Goal: Task Accomplishment & Management: Use online tool/utility

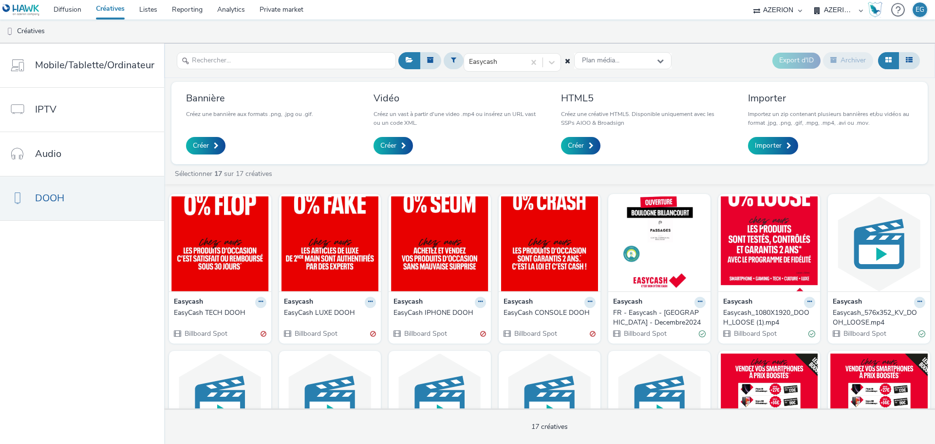
select select "79162ed7-0017-4339-93b0-3399b708648f"
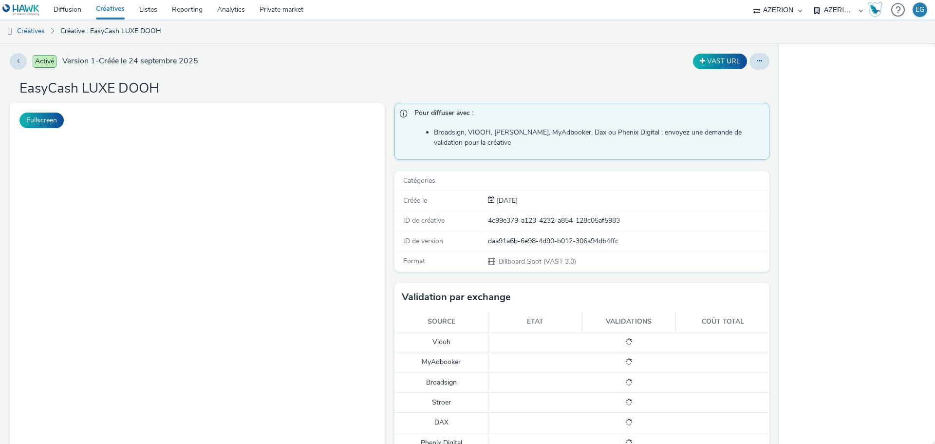
select select "79162ed7-0017-4339-93b0-3399b708648f"
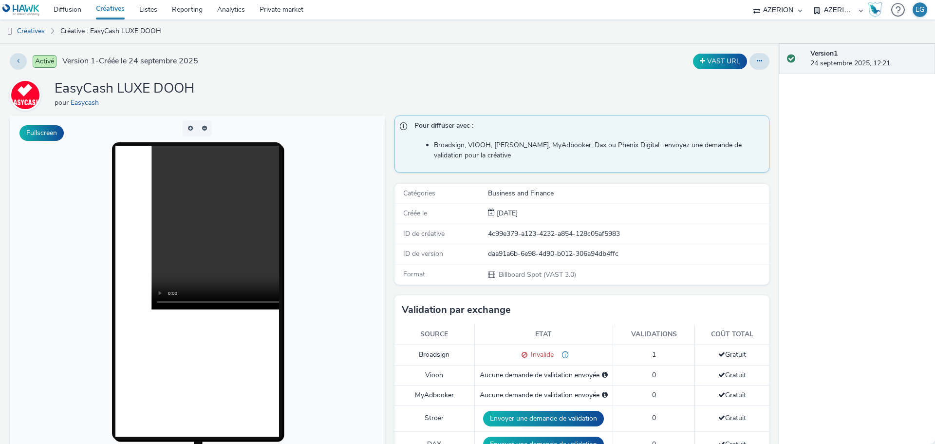
click at [534, 260] on div "ID de version daa91a6b-6e98-4d90-b012-306a94db4ffc" at bounding box center [582, 254] width 375 height 20
copy div "daa91a6b-6e98-4d90-b012-306a94db4ffc"
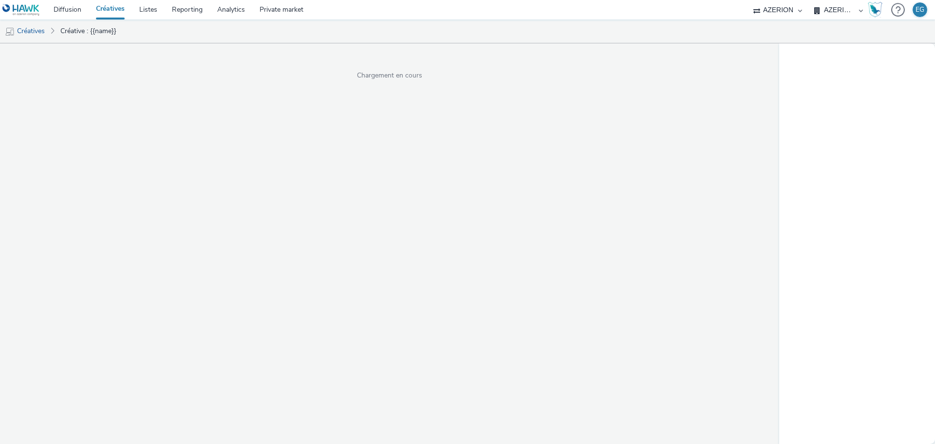
select select "79162ed7-0017-4339-93b0-3399b708648f"
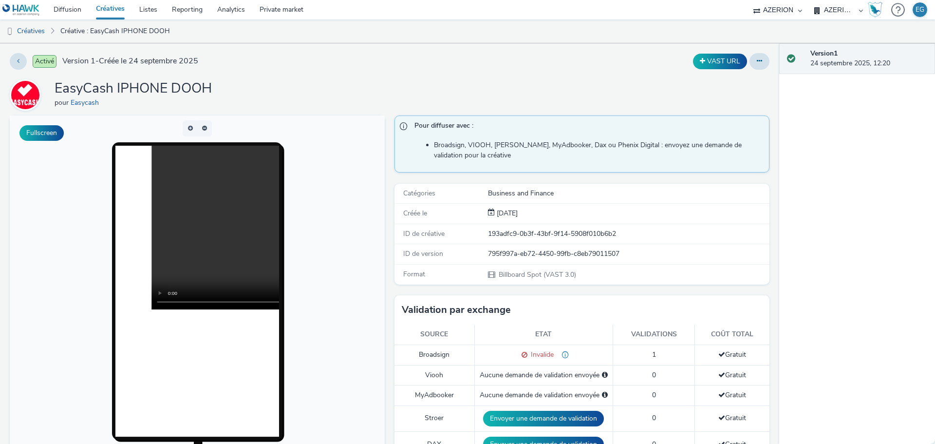
click at [572, 247] on div "ID de version 795f997a-eb72-4450-99fb-c8eb79011507" at bounding box center [582, 254] width 375 height 20
copy div "795f997a-eb72-4450-99fb-c8eb79011507"
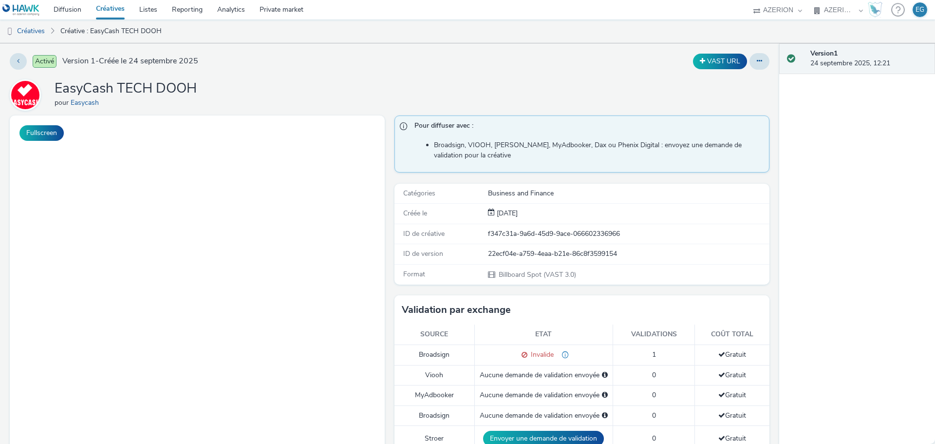
select select "79162ed7-0017-4339-93b0-3399b708648f"
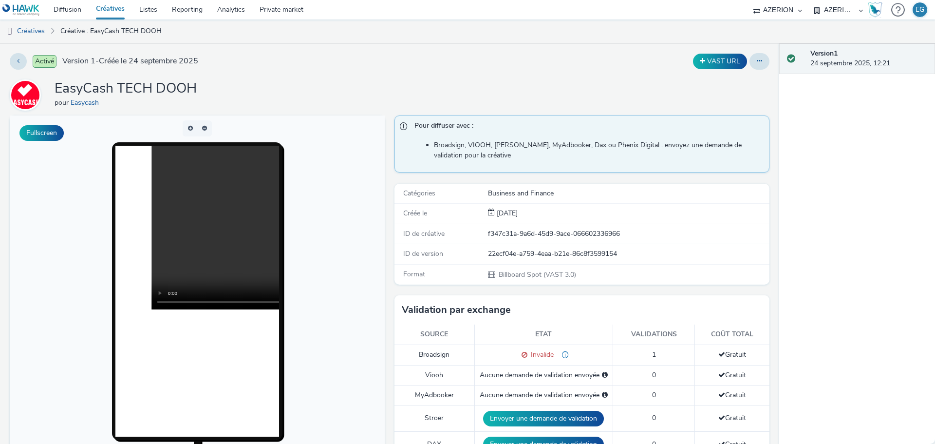
click at [536, 250] on div "22ecf04e-a759-4eaa-b21e-86c8f3599154" at bounding box center [628, 254] width 281 height 10
copy div "22ecf04e-a759-4eaa-b21e-86c8f3599154"
